Goal: Transaction & Acquisition: Purchase product/service

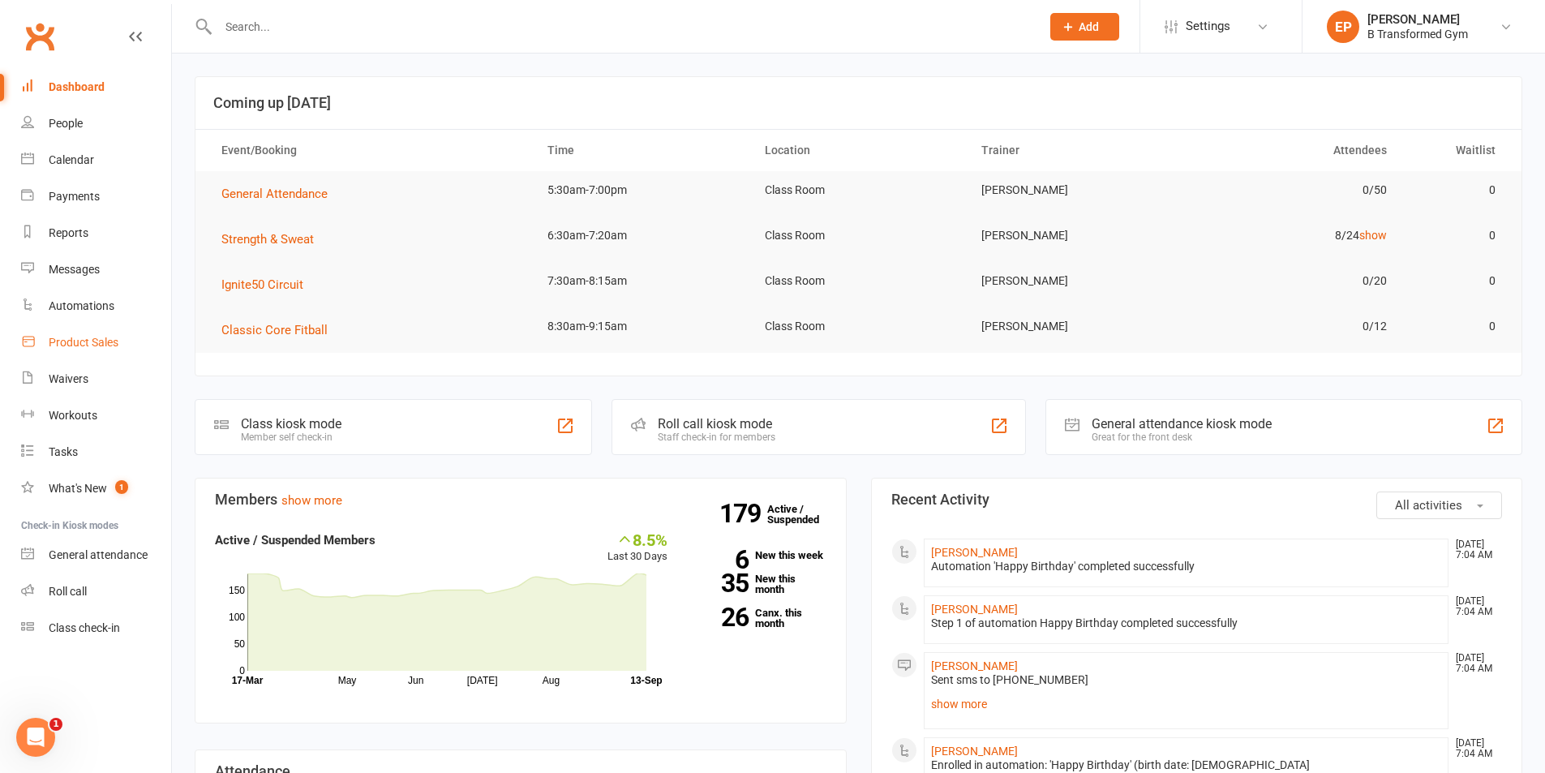
click at [93, 340] on div "Product Sales" at bounding box center [84, 342] width 70 height 13
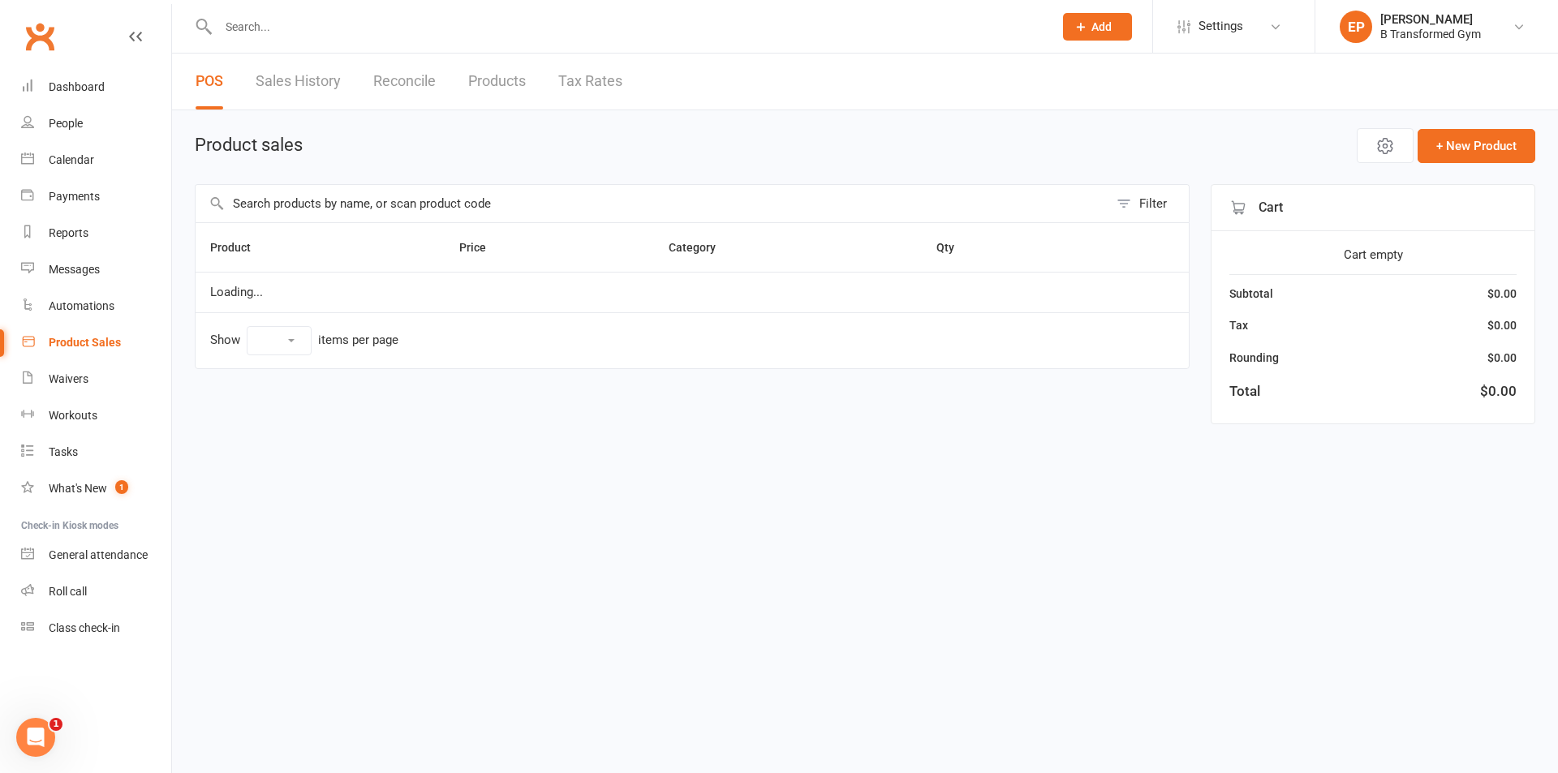
select select "10"
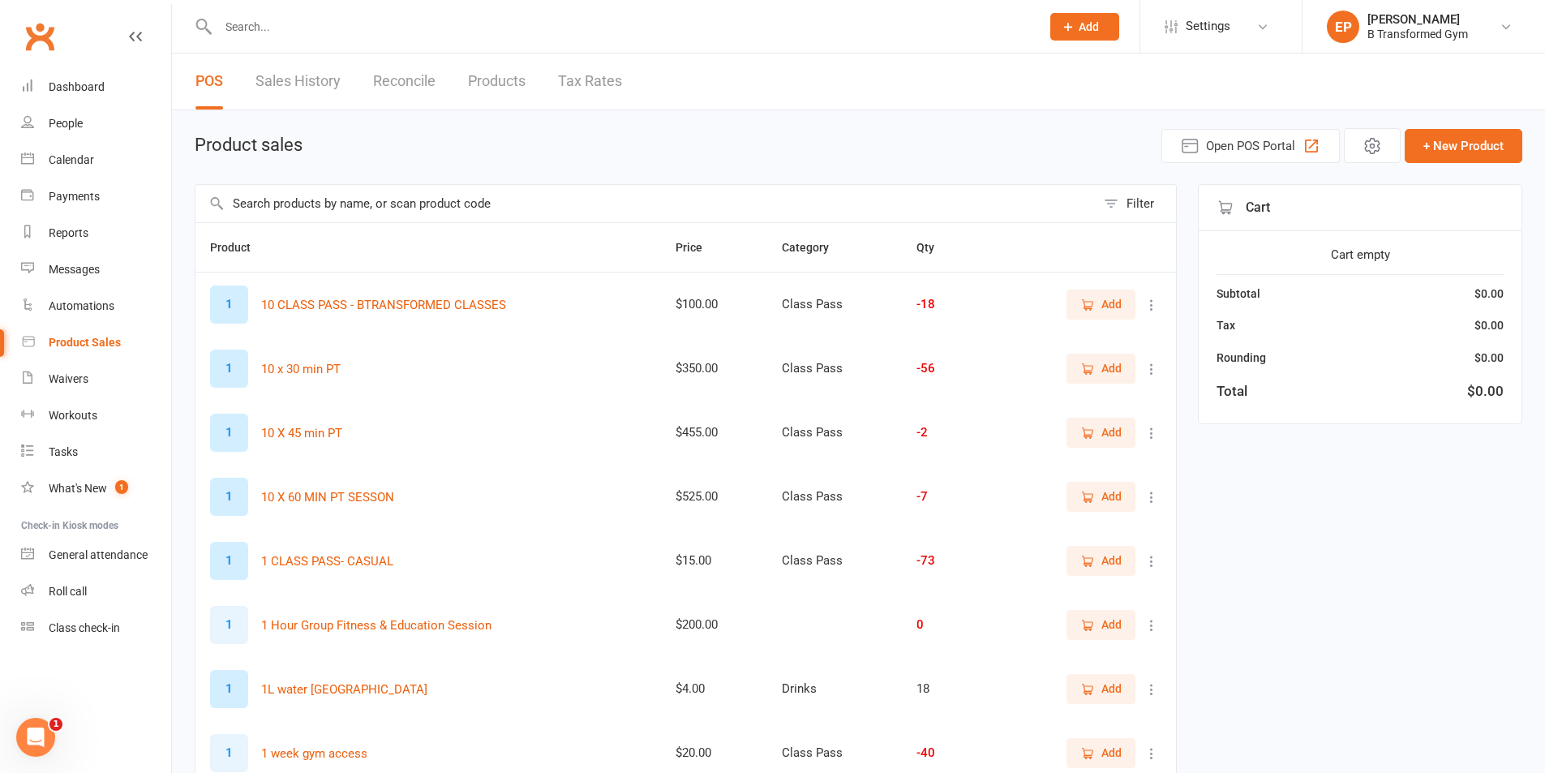
click at [317, 204] on input "text" at bounding box center [646, 203] width 901 height 37
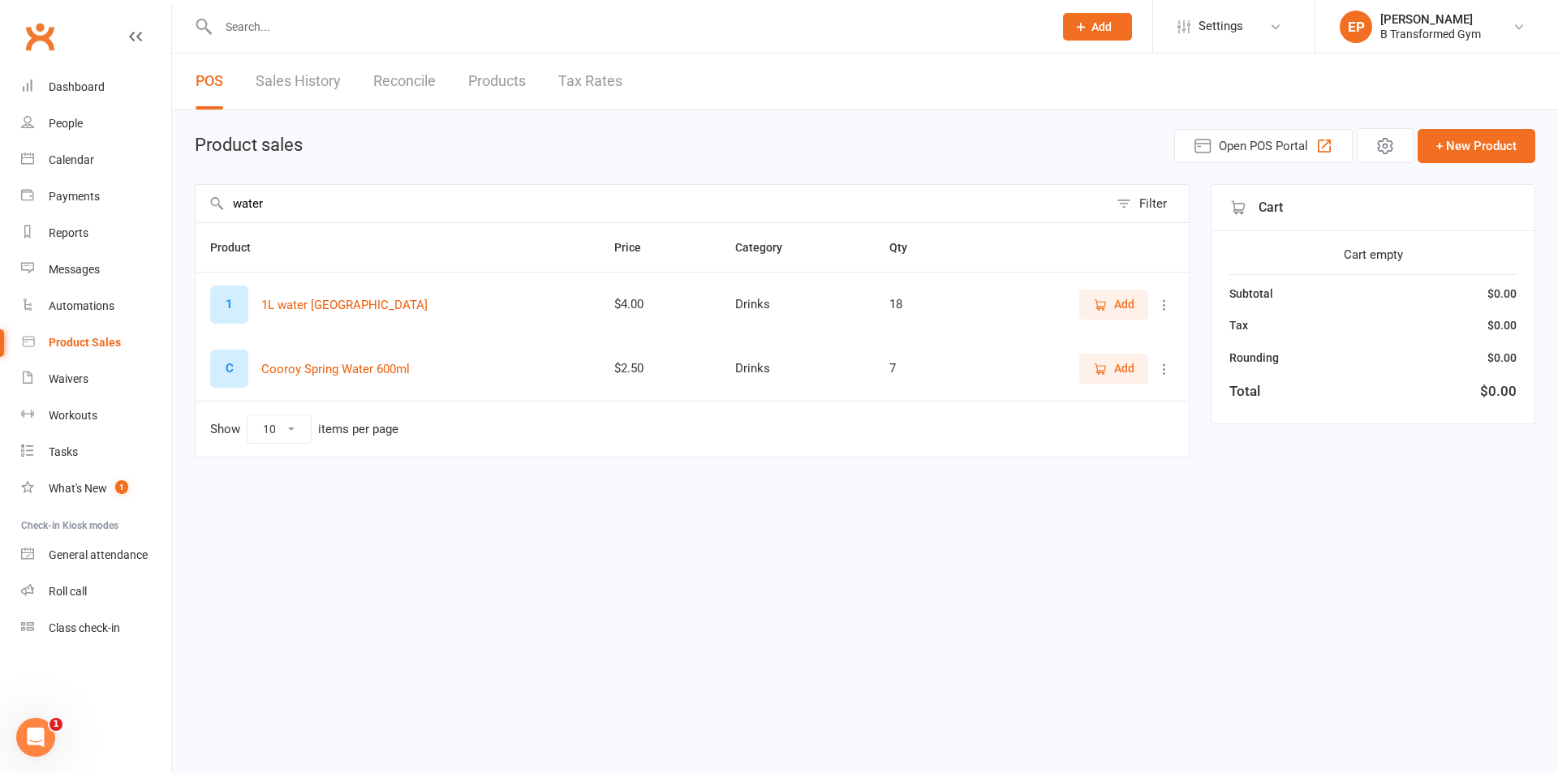
type input "water"
click at [1119, 370] on span "Add" at bounding box center [1124, 368] width 20 height 18
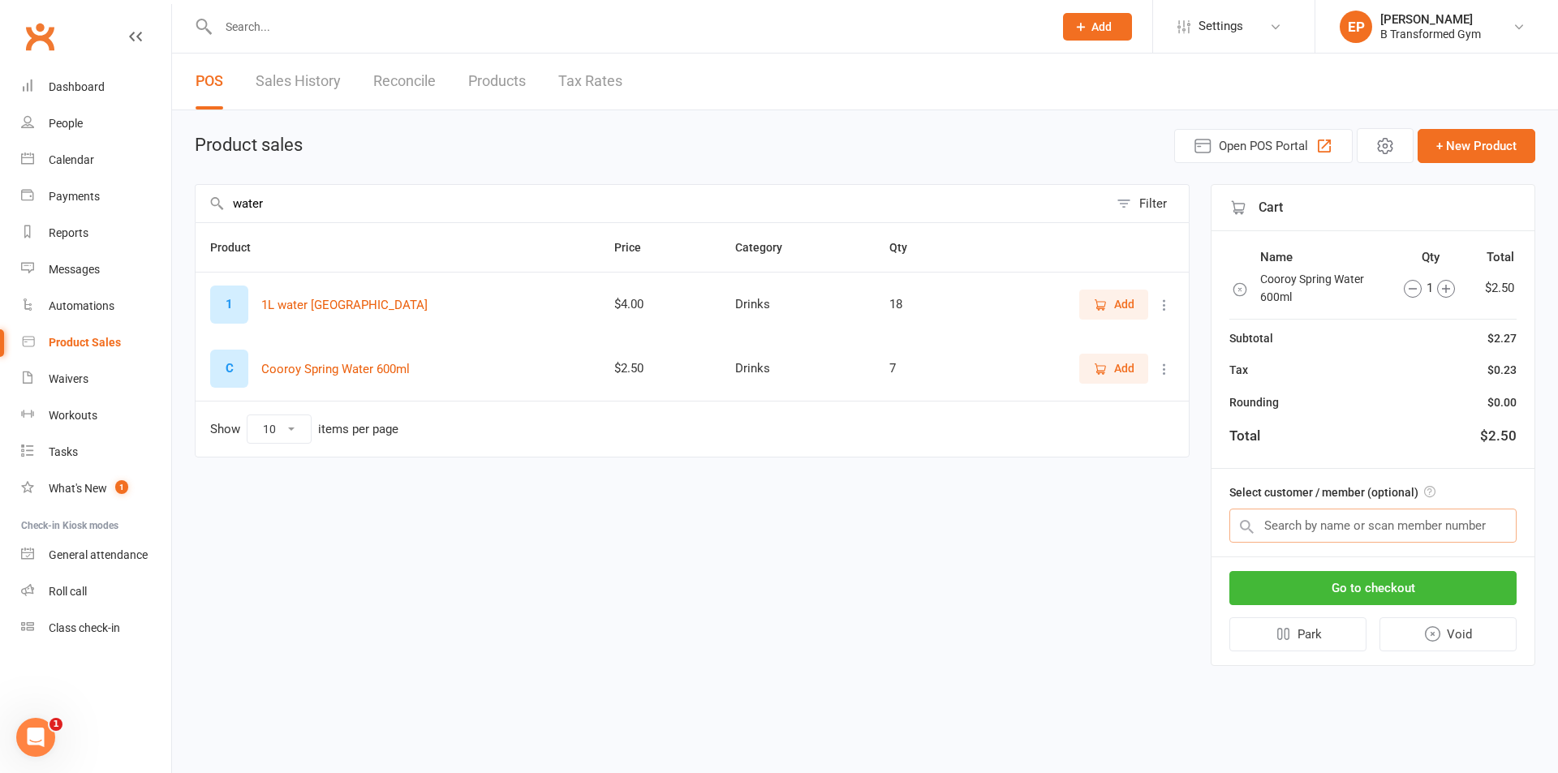
click at [1335, 526] on input "text" at bounding box center [1372, 526] width 287 height 34
click at [1434, 532] on input "text" at bounding box center [1372, 526] width 287 height 34
click at [1375, 526] on input "text" at bounding box center [1372, 526] width 287 height 34
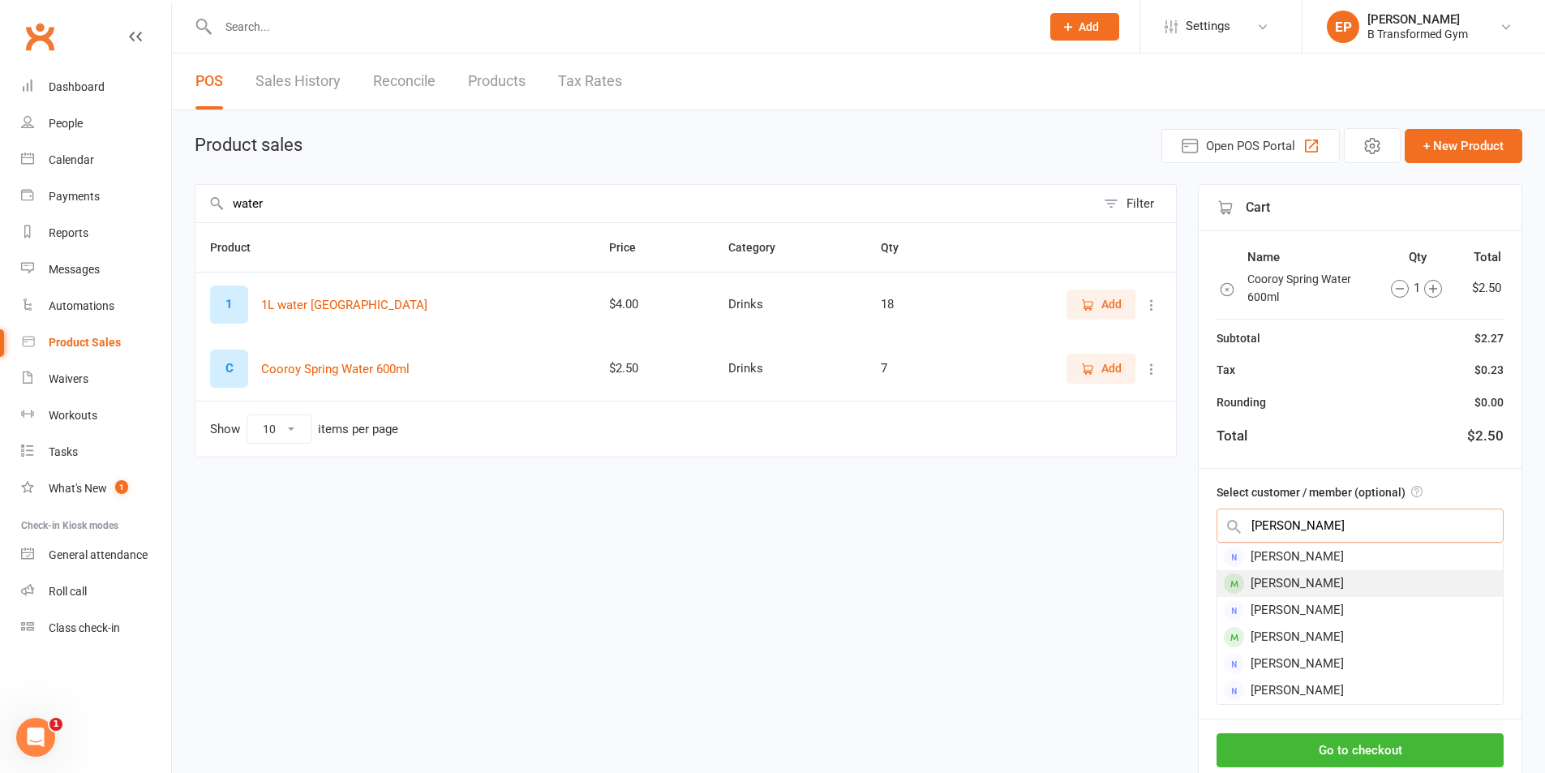
type input "sarah bai"
click at [1355, 591] on div "[PERSON_NAME]" at bounding box center [1361, 583] width 286 height 27
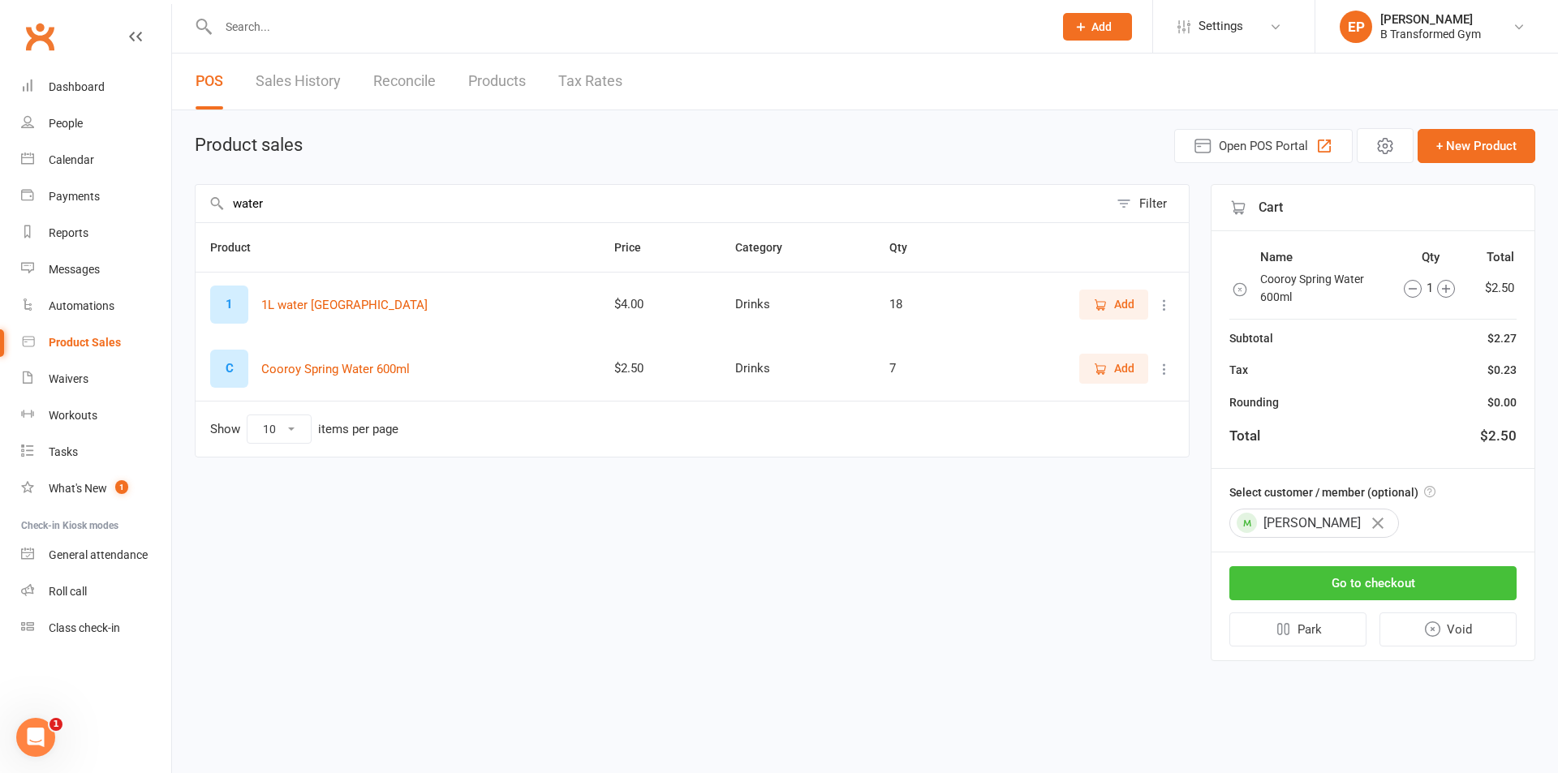
click at [1364, 585] on button "Go to checkout" at bounding box center [1372, 583] width 287 height 34
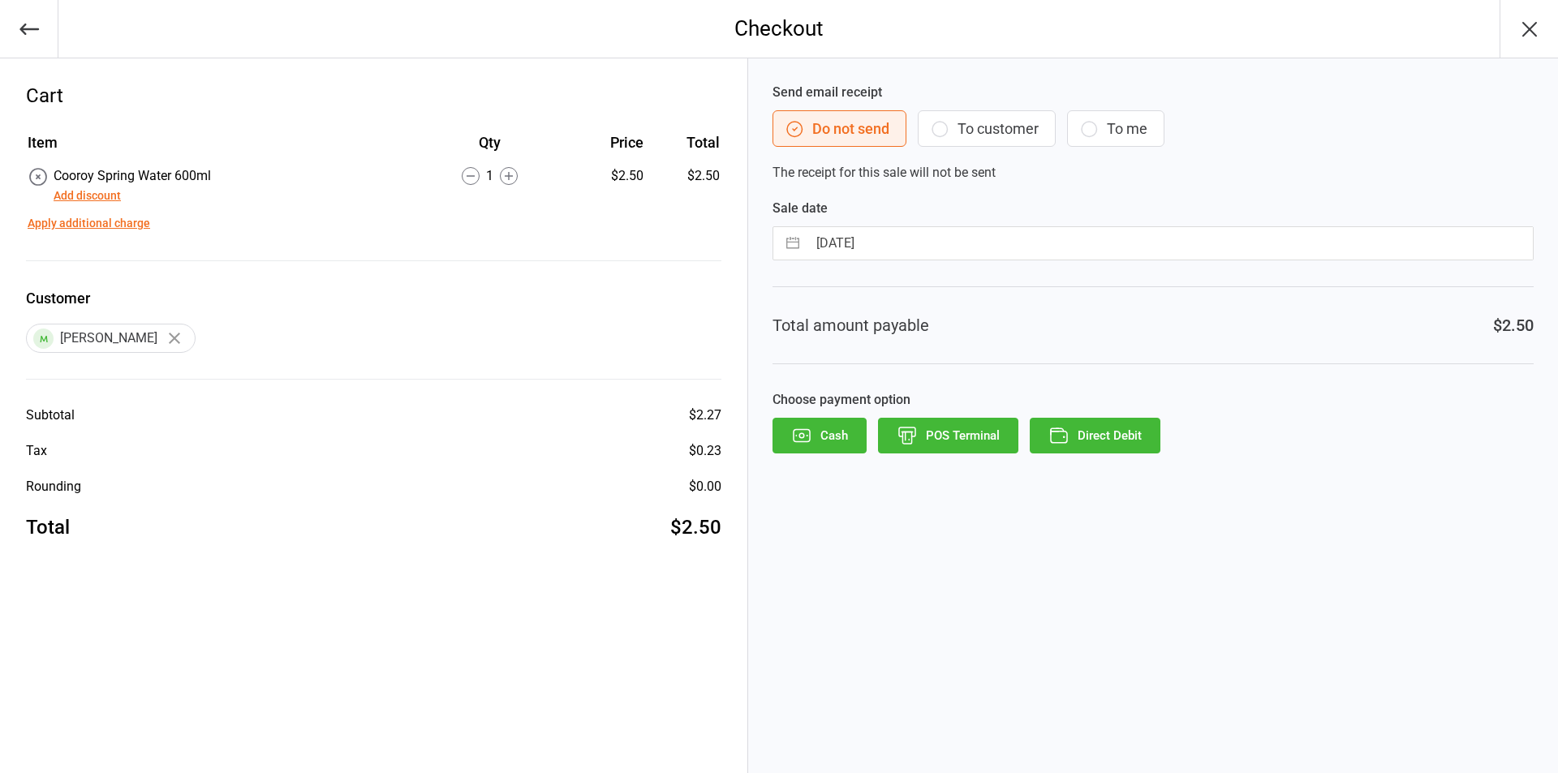
click at [935, 436] on button "POS Terminal" at bounding box center [948, 436] width 140 height 36
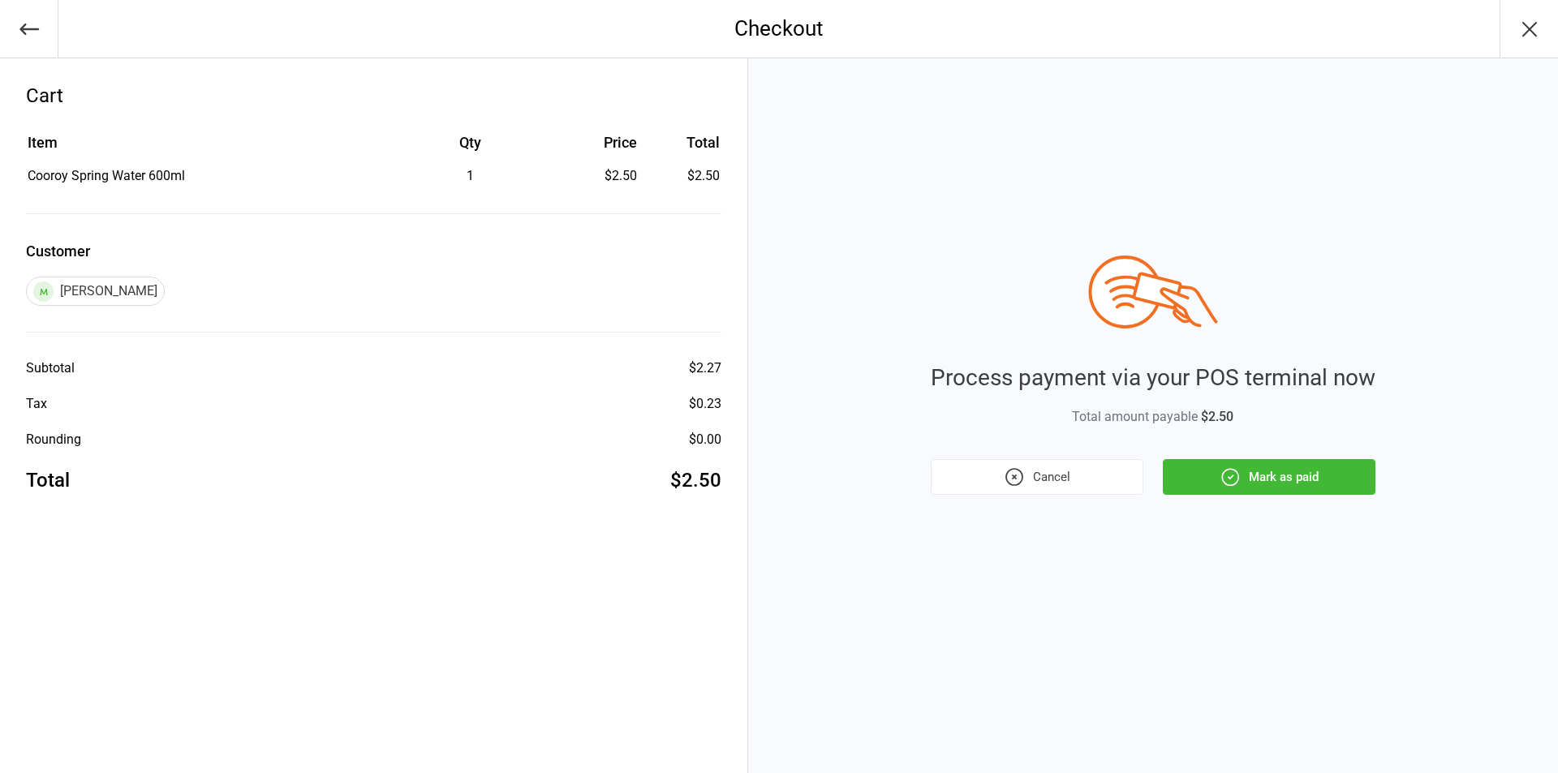
click at [1283, 483] on button "Mark as paid" at bounding box center [1269, 477] width 213 height 36
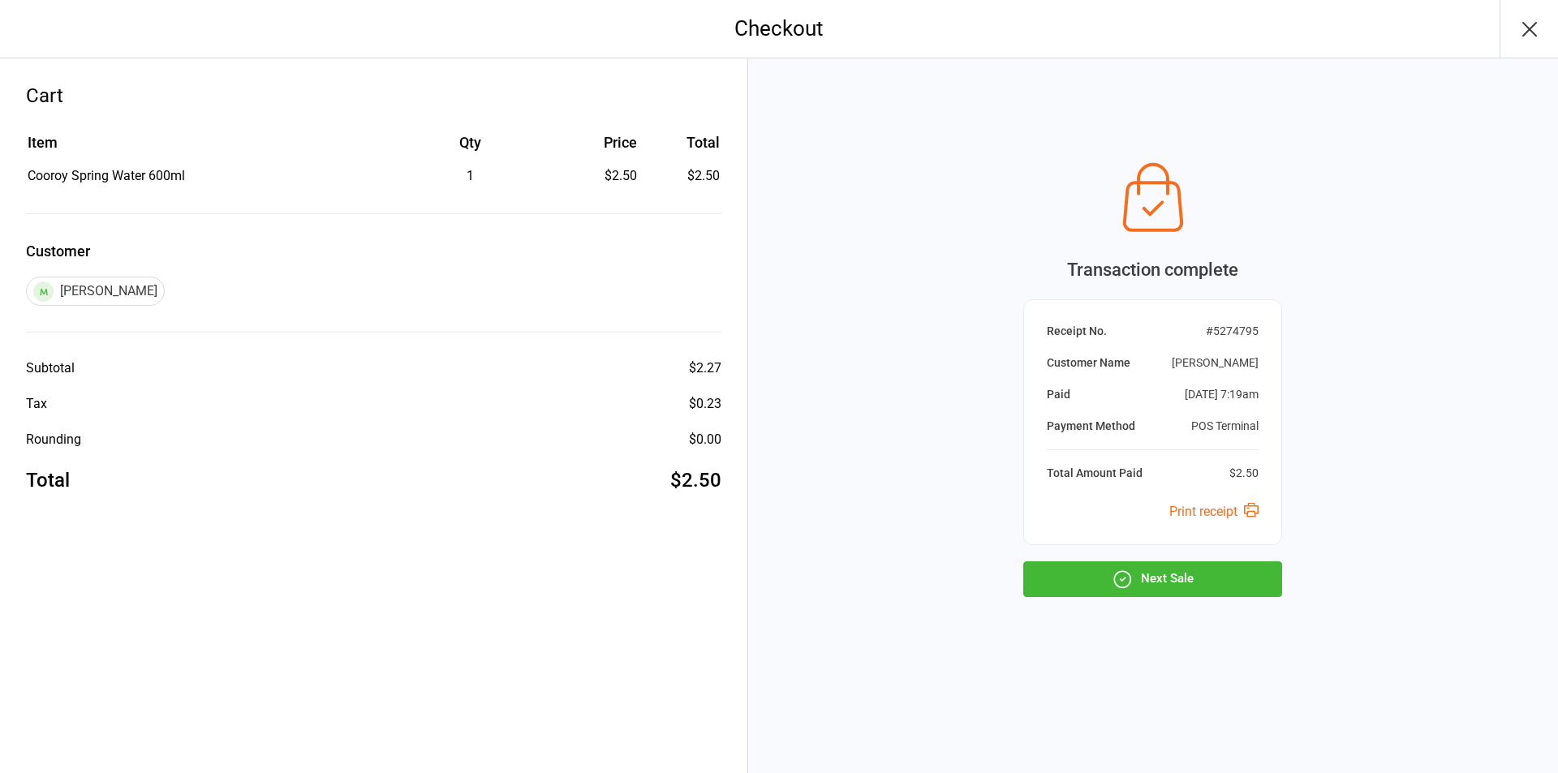
click at [1209, 586] on button "Next Sale" at bounding box center [1152, 579] width 259 height 36
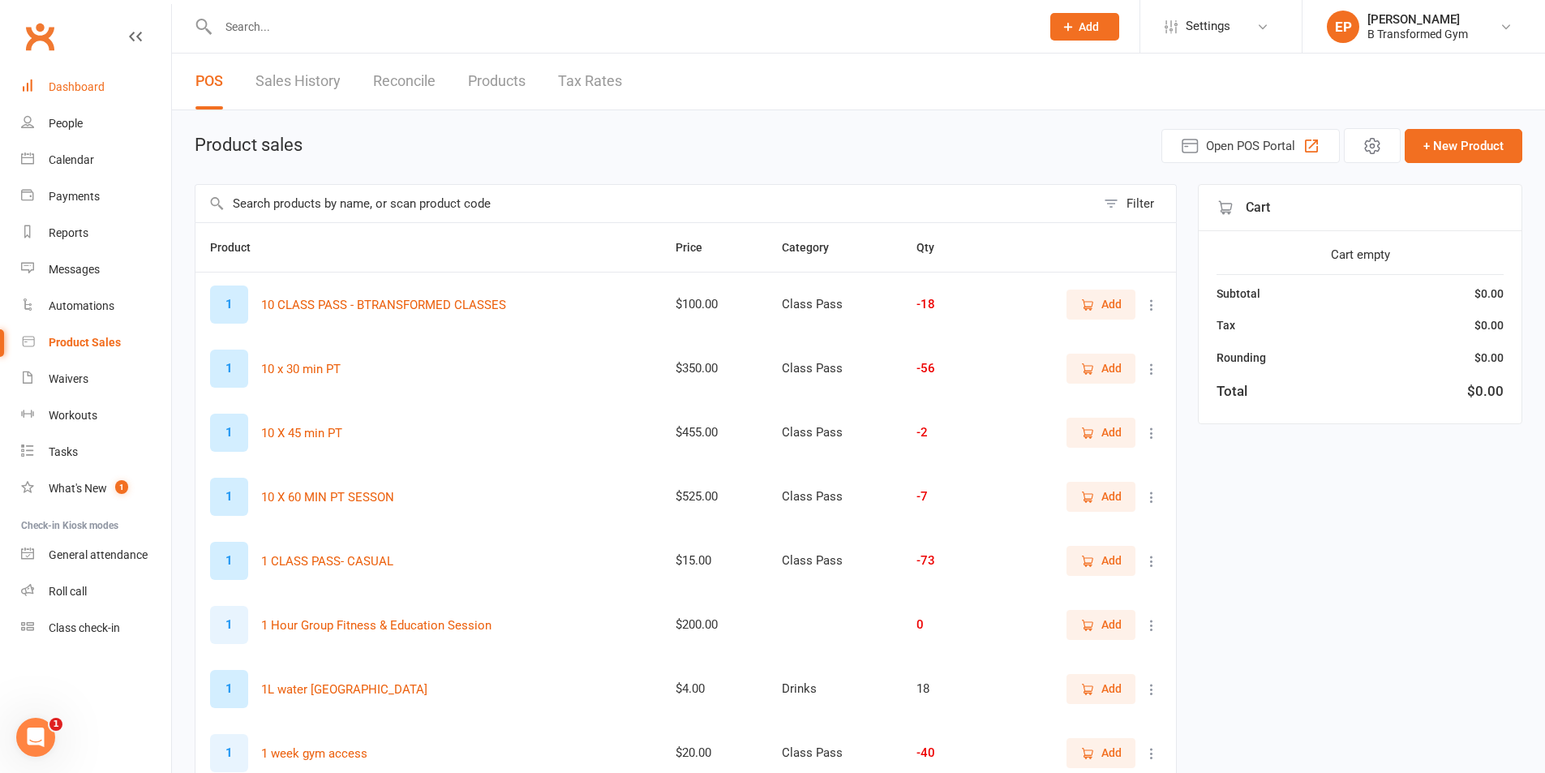
click at [81, 89] on div "Dashboard" at bounding box center [77, 86] width 56 height 13
